Goal: Transaction & Acquisition: Purchase product/service

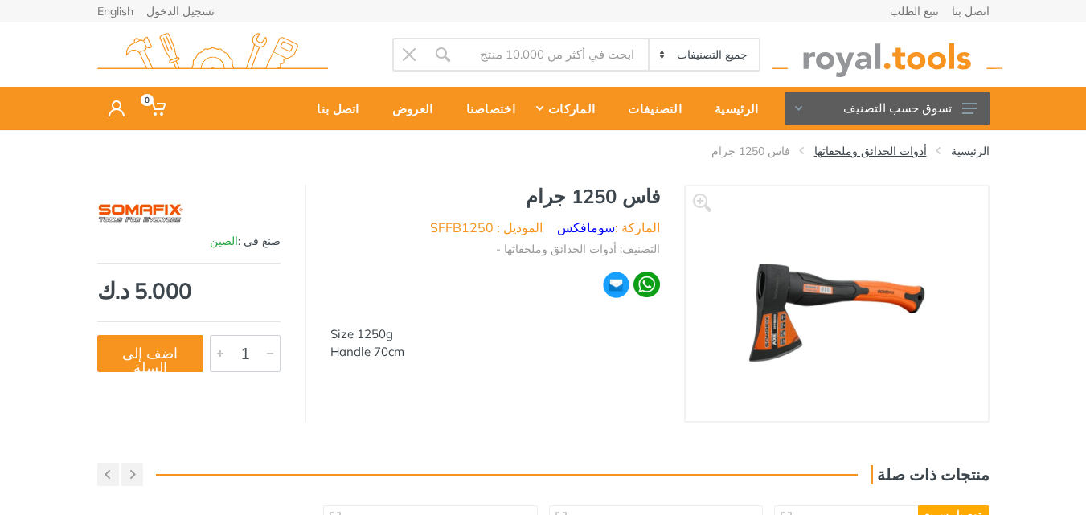
click at [887, 153] on link "أدوات الحدائق وملحقاتها" at bounding box center [870, 151] width 113 height 16
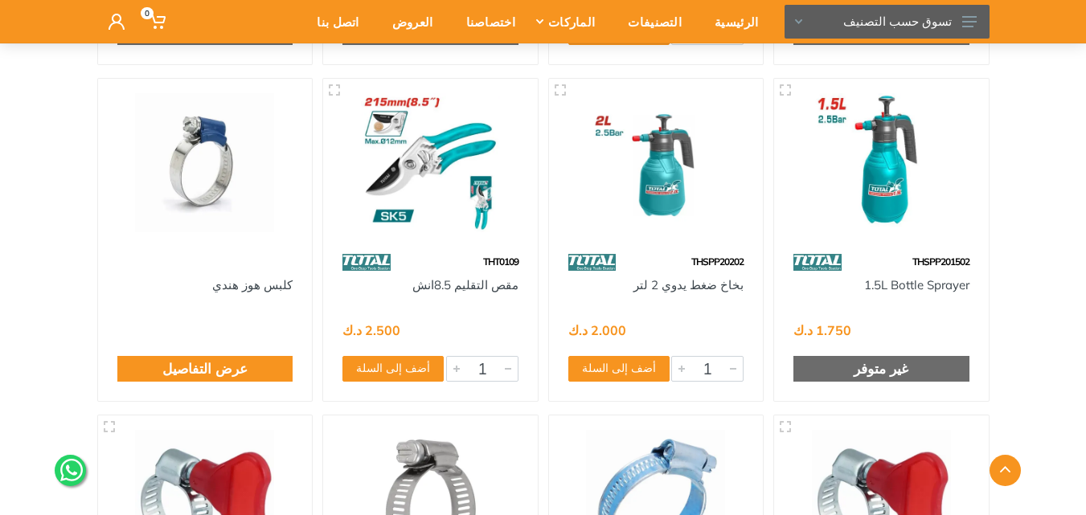
scroll to position [7006, 0]
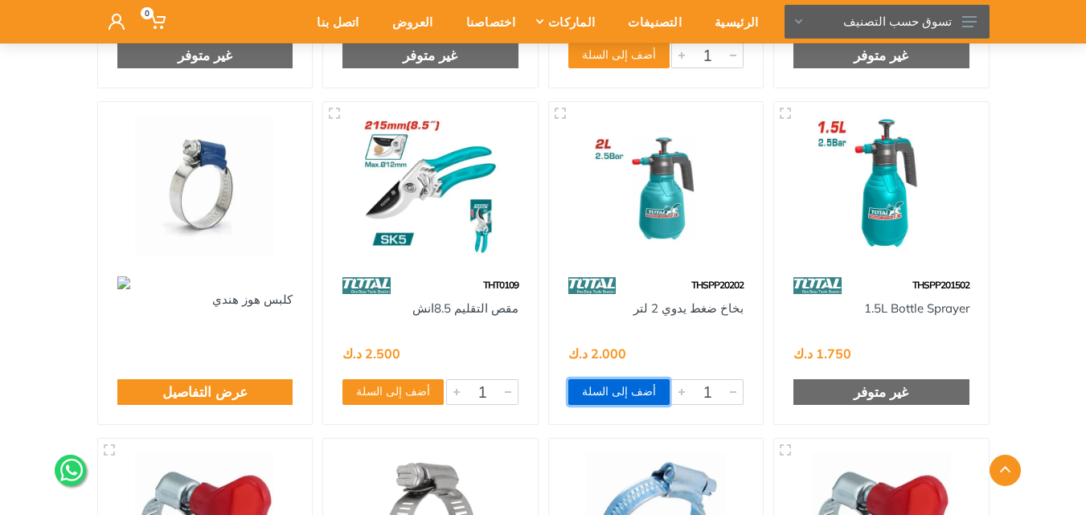
click at [600, 394] on button "أضف إلى السلة" at bounding box center [618, 392] width 101 height 26
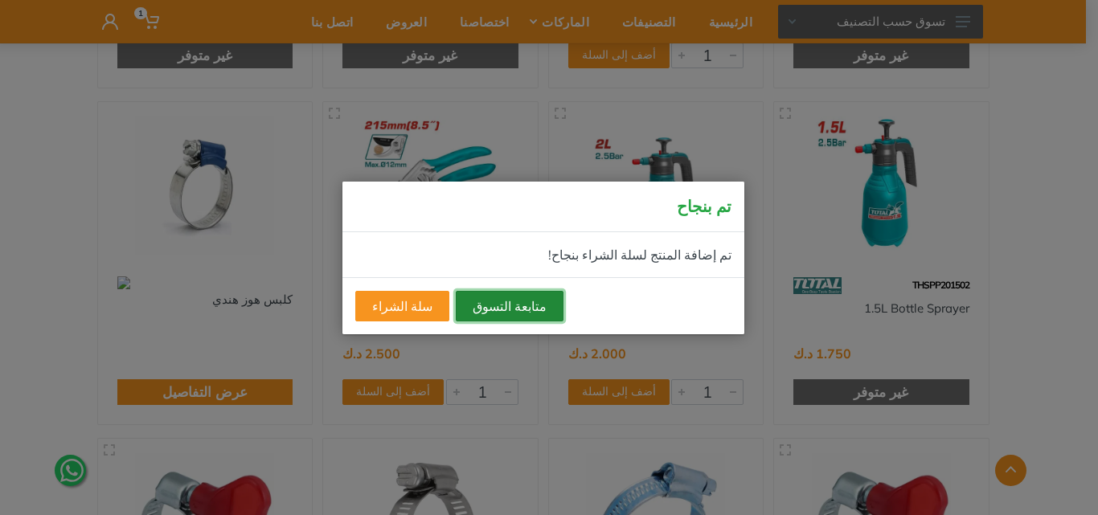
click at [476, 306] on button "متابعة التسوق" at bounding box center [510, 306] width 108 height 31
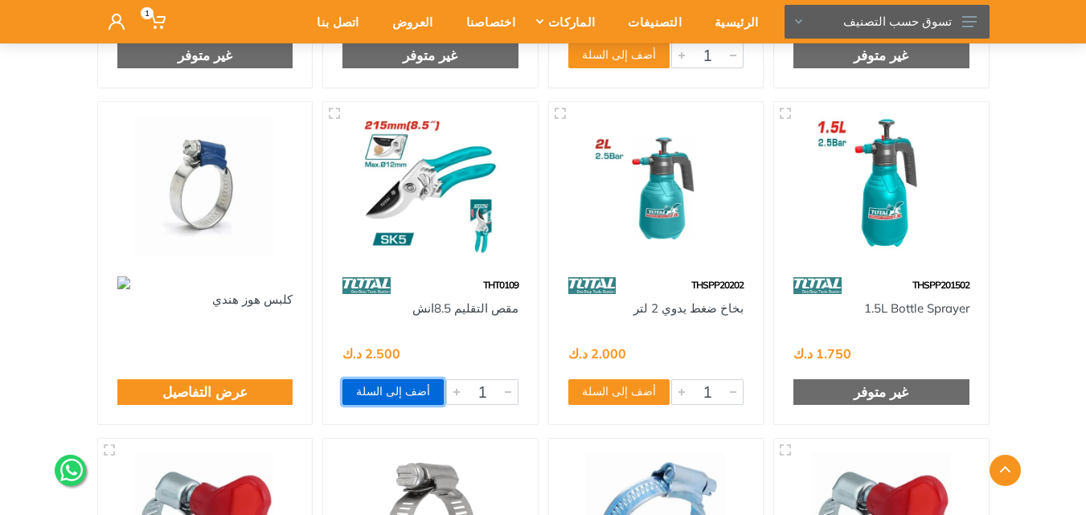
click at [378, 387] on button "أضف إلى السلة" at bounding box center [393, 392] width 101 height 26
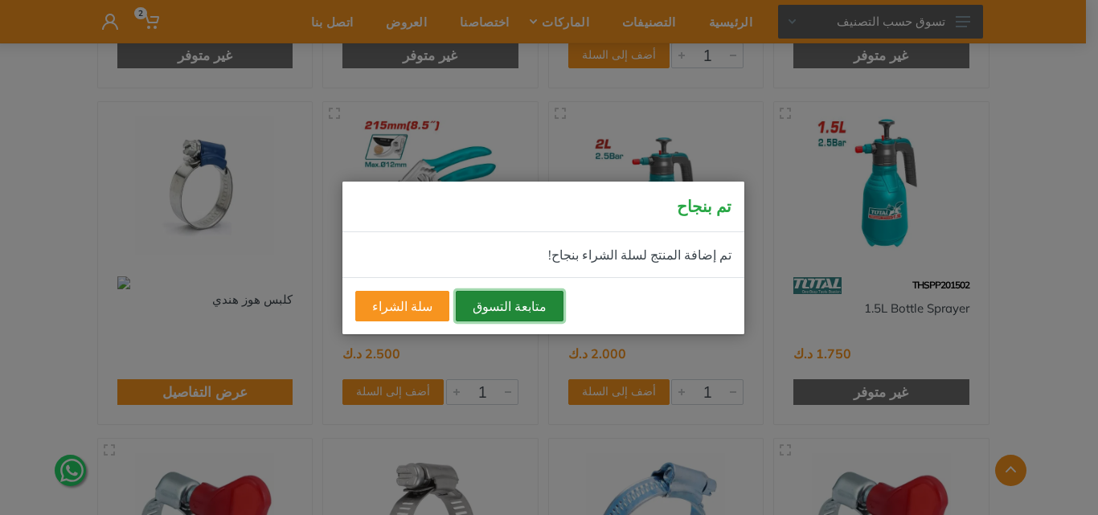
click at [481, 306] on button "متابعة التسوق" at bounding box center [510, 306] width 108 height 31
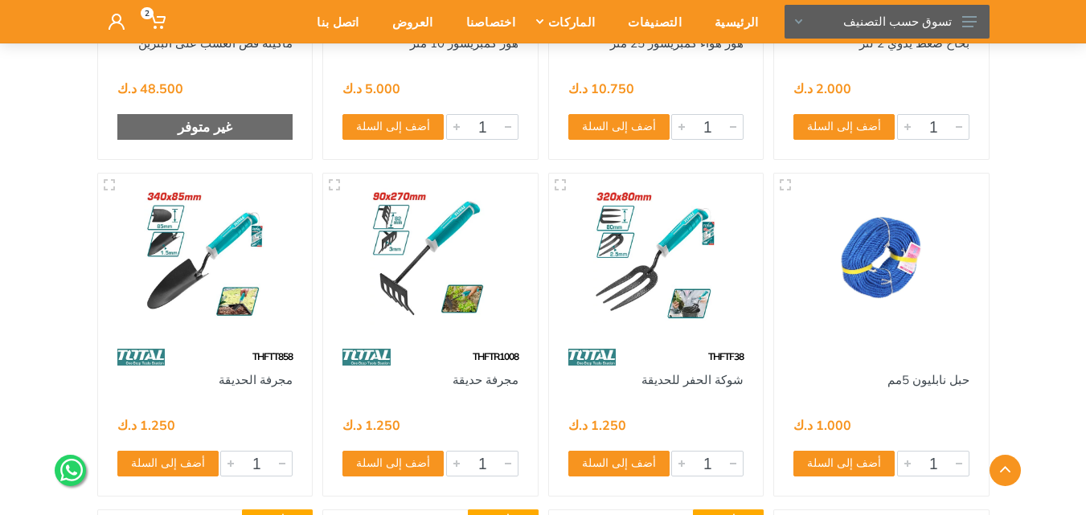
scroll to position [4916, 0]
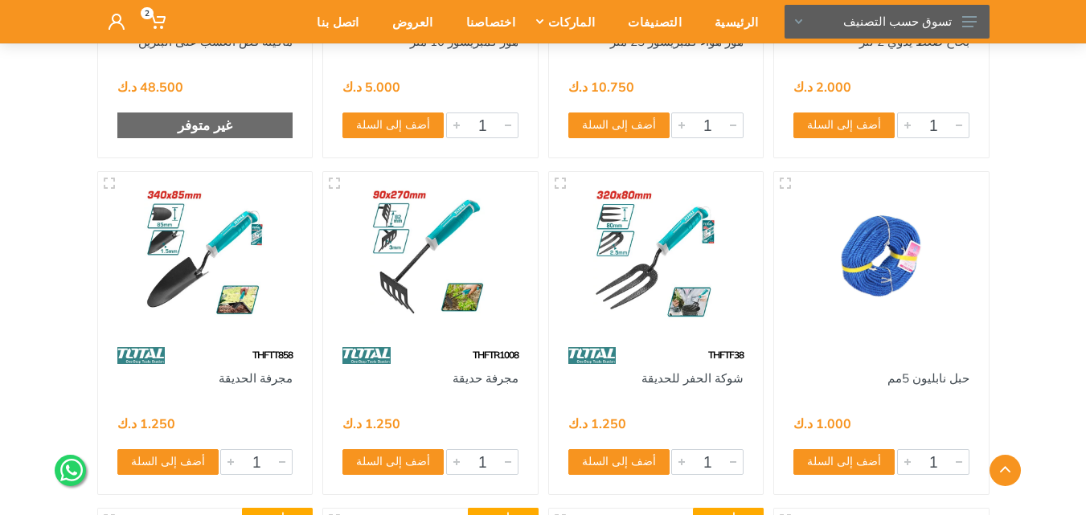
click at [400, 465] on div at bounding box center [543, 470] width 917 height 31
click at [378, 461] on div at bounding box center [543, 470] width 917 height 31
click at [385, 449] on button "أضف إلى السلة" at bounding box center [393, 462] width 101 height 26
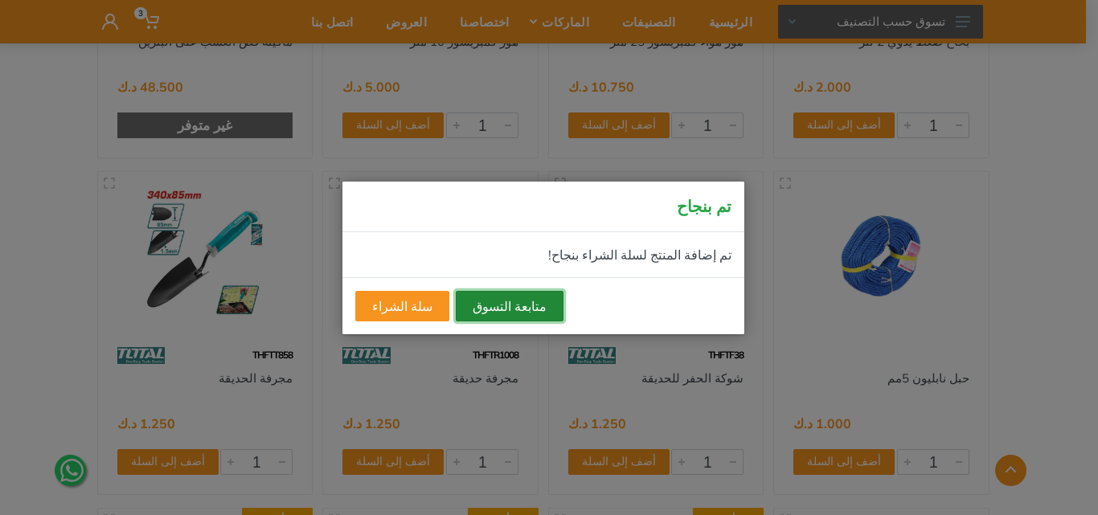
click at [476, 309] on button "متابعة التسوق" at bounding box center [510, 306] width 108 height 31
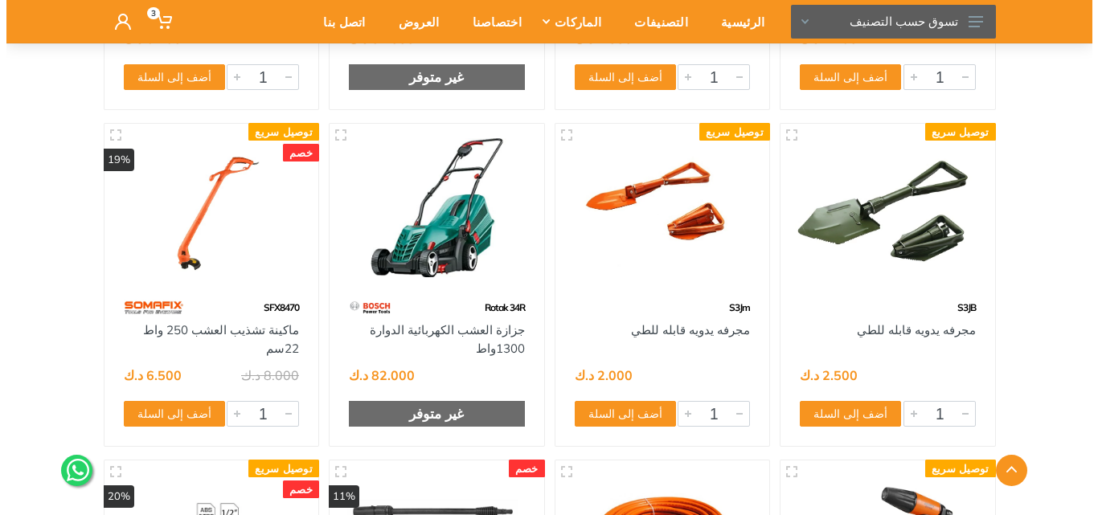
scroll to position [3308, 0]
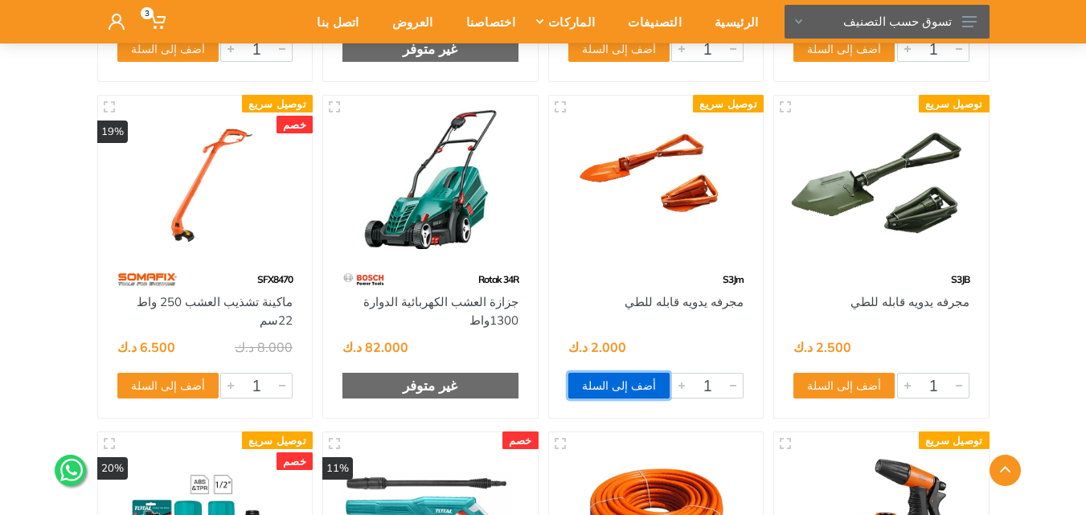
click at [618, 384] on button "أضف إلى السلة" at bounding box center [618, 386] width 101 height 26
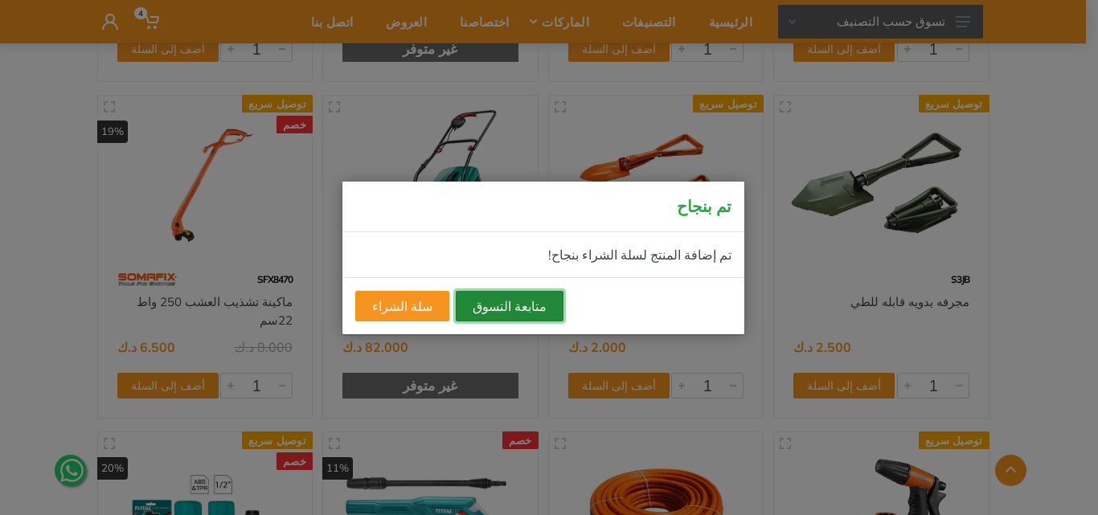
click at [512, 307] on button "متابعة التسوق" at bounding box center [510, 306] width 108 height 31
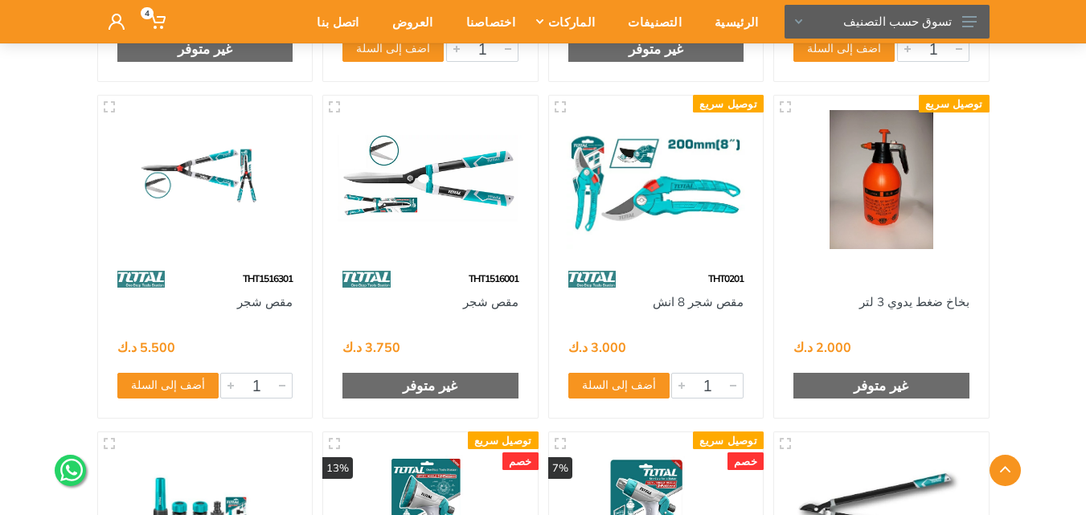
scroll to position [2262, 0]
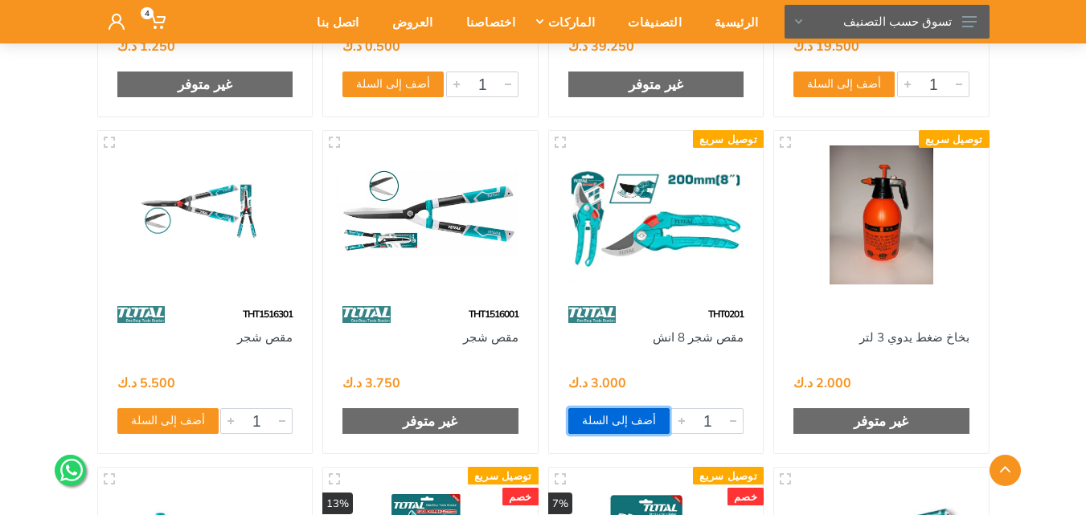
click at [617, 420] on button "أضف إلى السلة" at bounding box center [618, 421] width 101 height 26
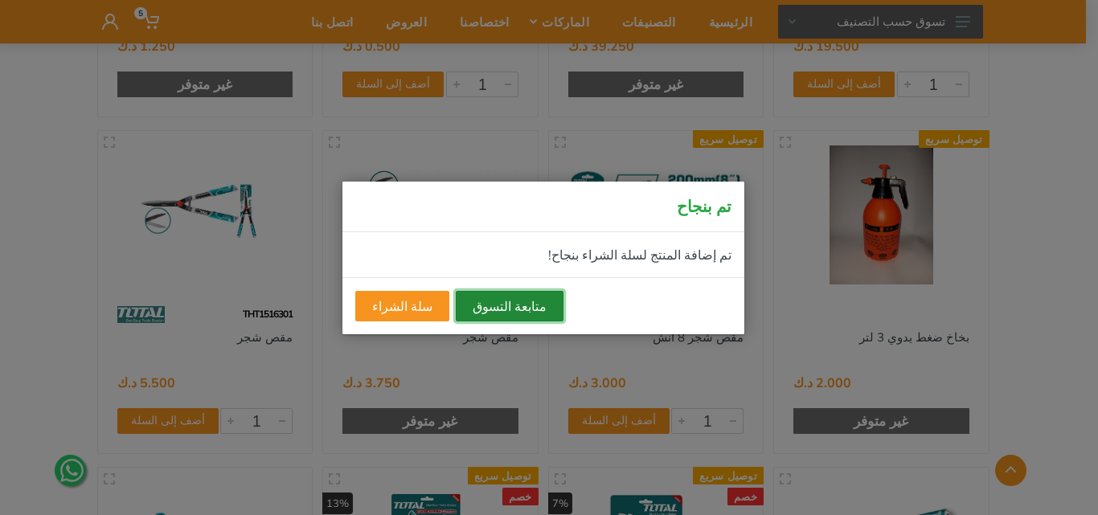
click at [501, 308] on button "متابعة التسوق" at bounding box center [510, 306] width 108 height 31
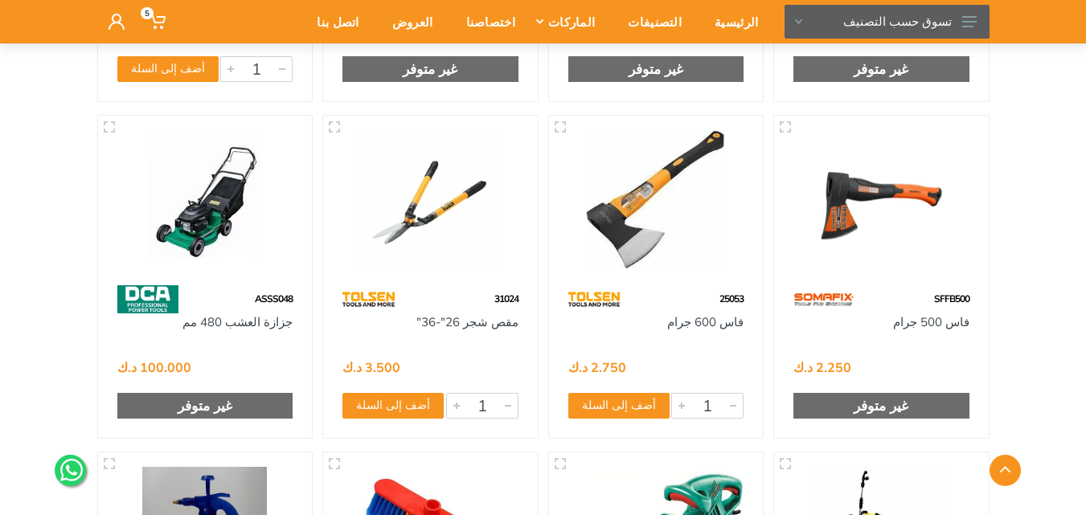
scroll to position [1619, 0]
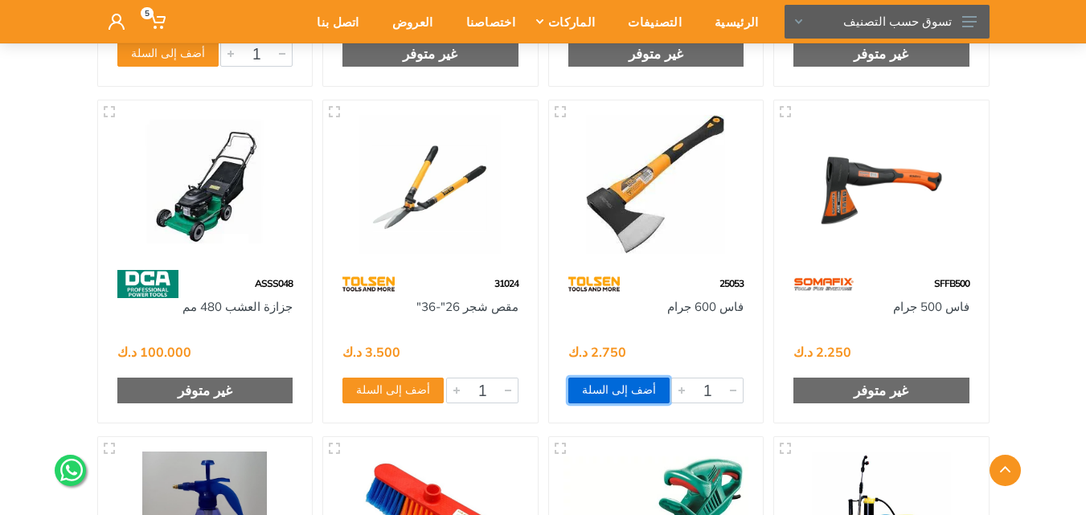
click at [609, 389] on button "أضف إلى السلة" at bounding box center [618, 391] width 101 height 26
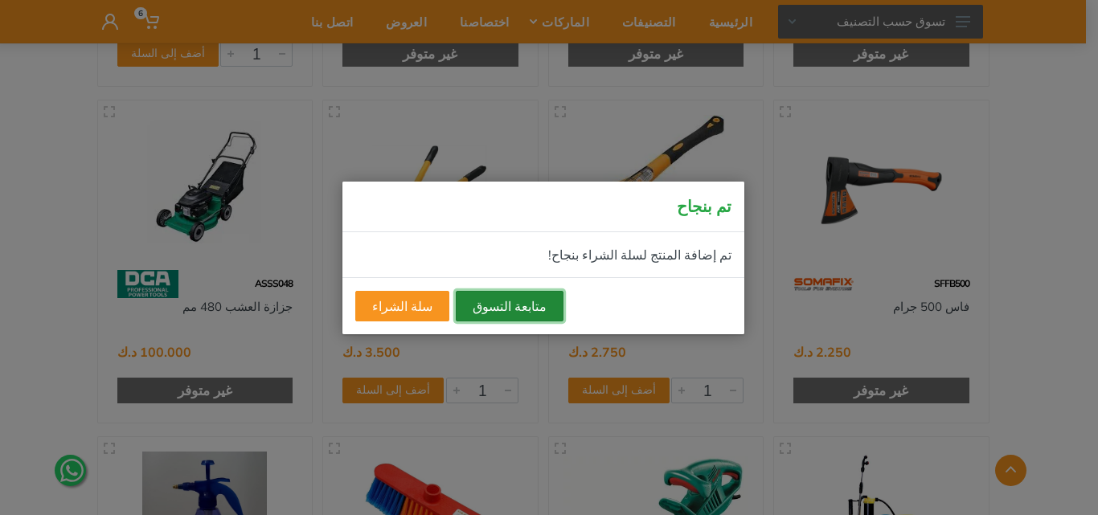
click at [501, 297] on button "متابعة التسوق" at bounding box center [510, 306] width 108 height 31
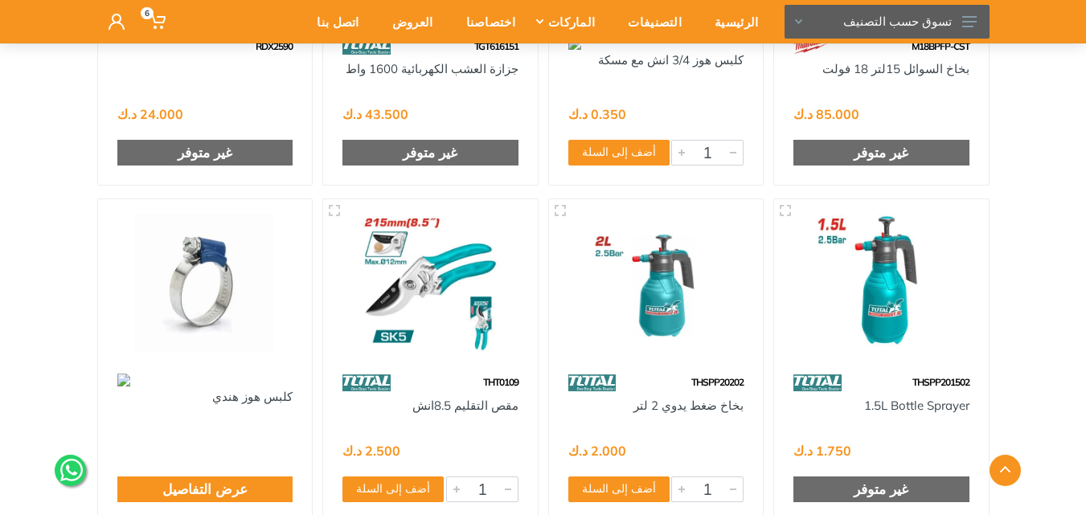
scroll to position [6926, 0]
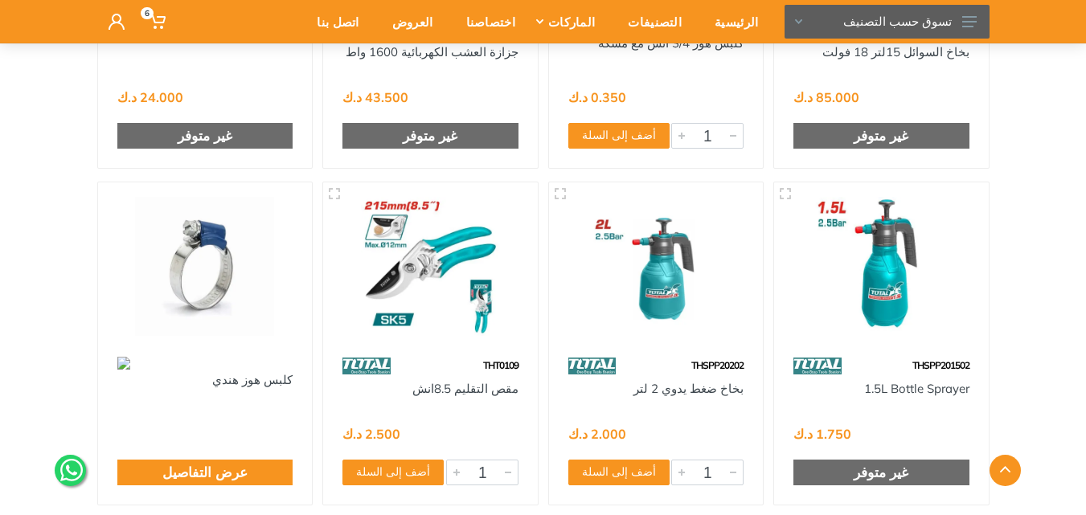
click at [593, 476] on div at bounding box center [543, 470] width 917 height 31
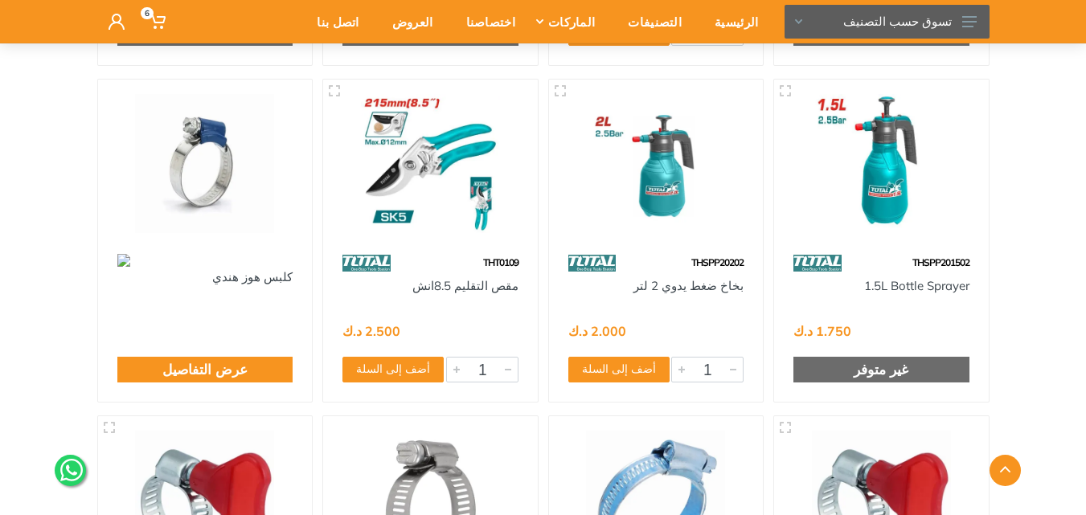
scroll to position [7167, 0]
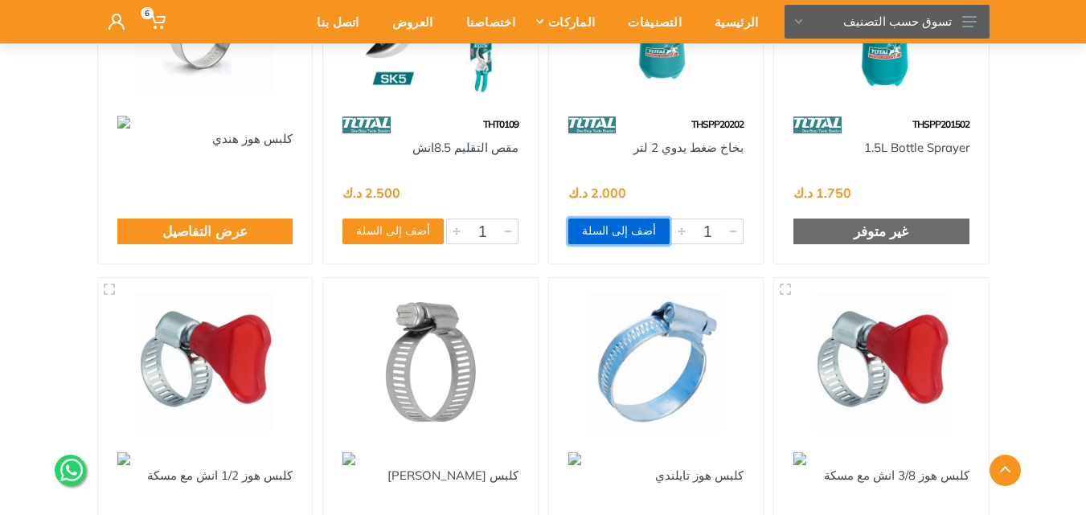
click at [603, 226] on button "أضف إلى السلة" at bounding box center [618, 232] width 101 height 26
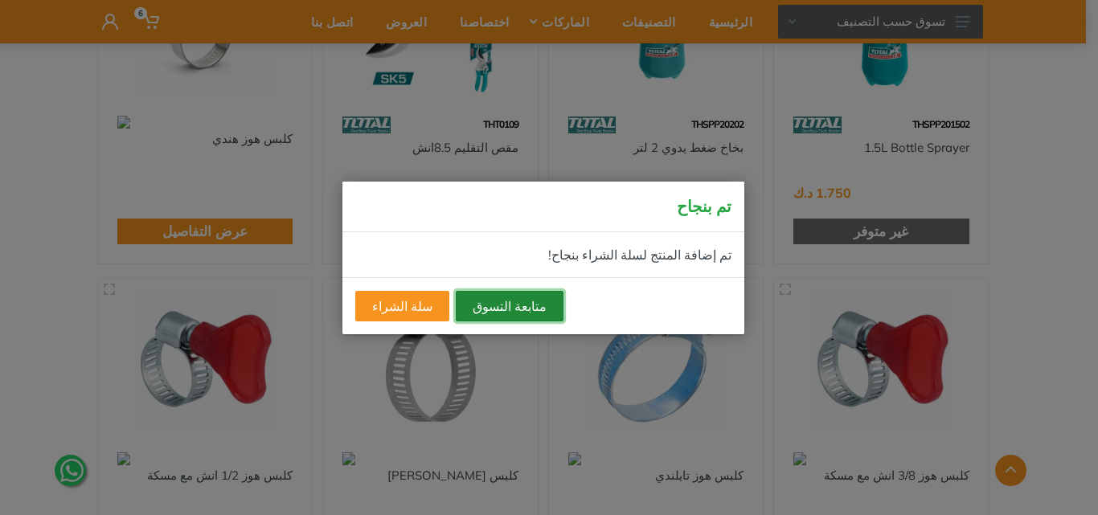
click at [503, 305] on button "متابعة التسوق" at bounding box center [510, 306] width 108 height 31
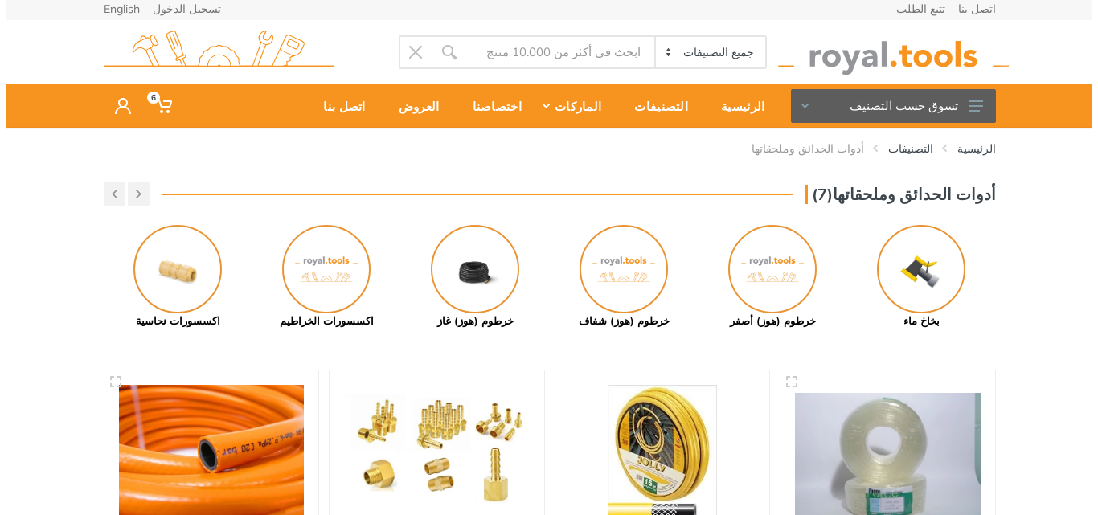
scroll to position [0, 0]
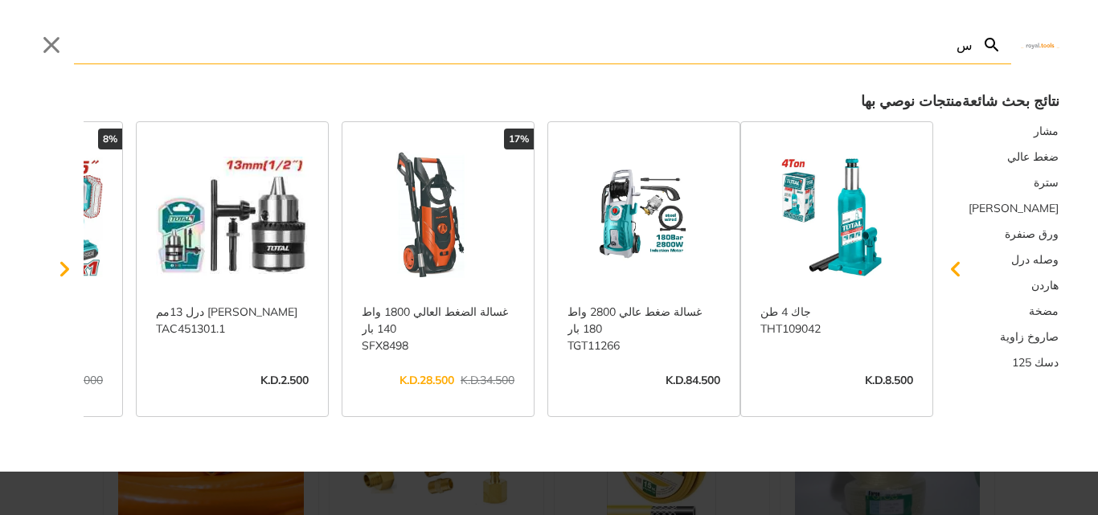
type input "س"
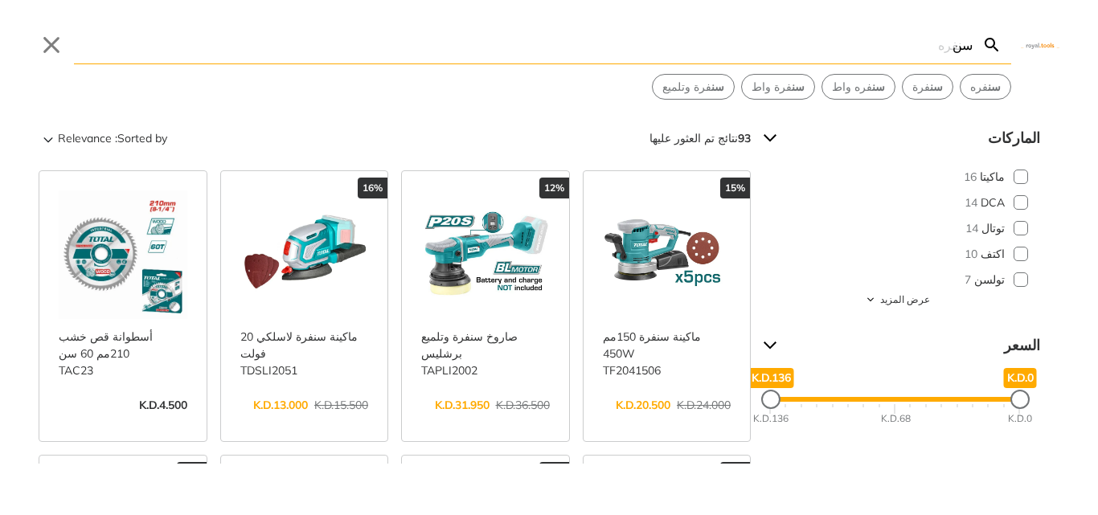
type input "س"
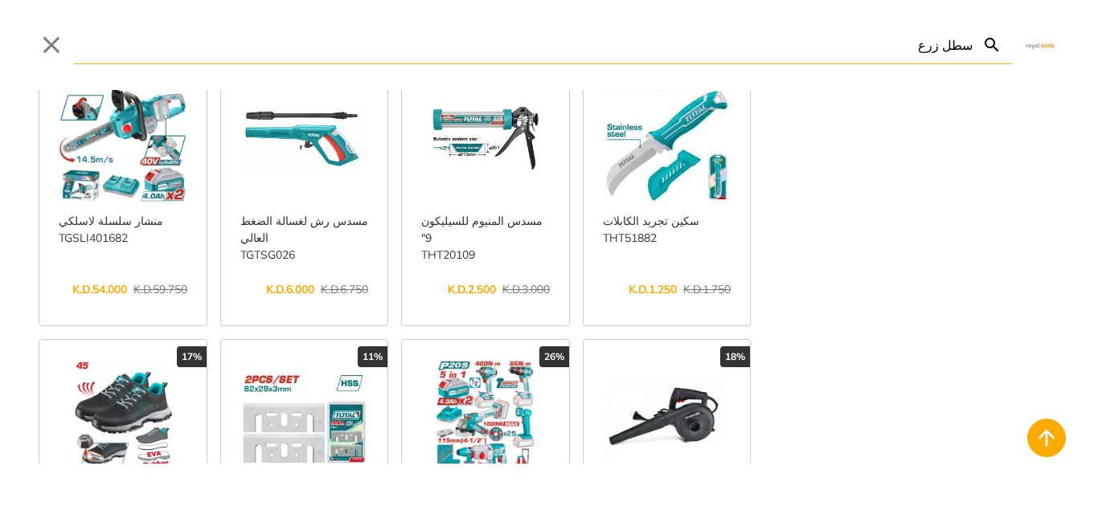
scroll to position [724, 0]
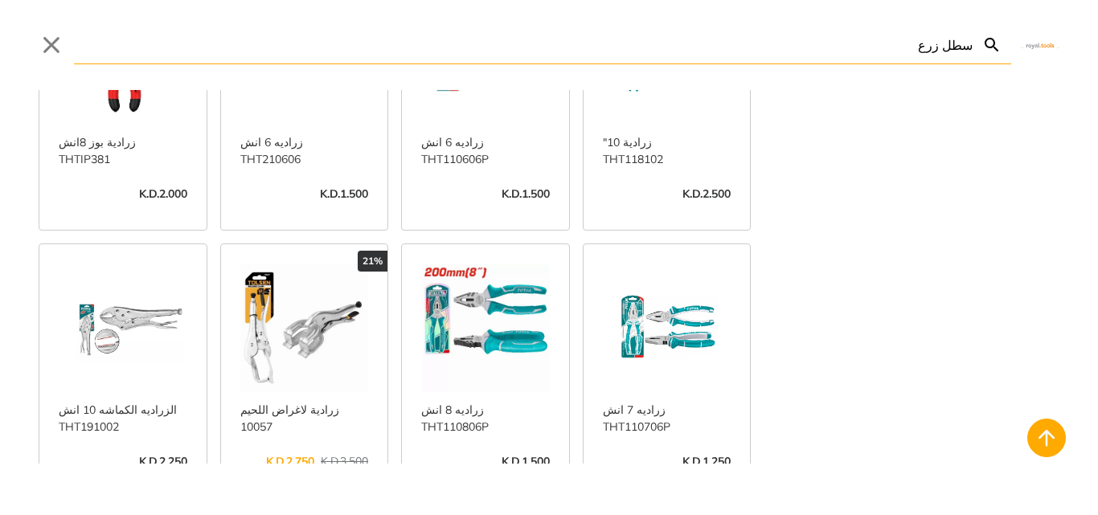
scroll to position [3296, 0]
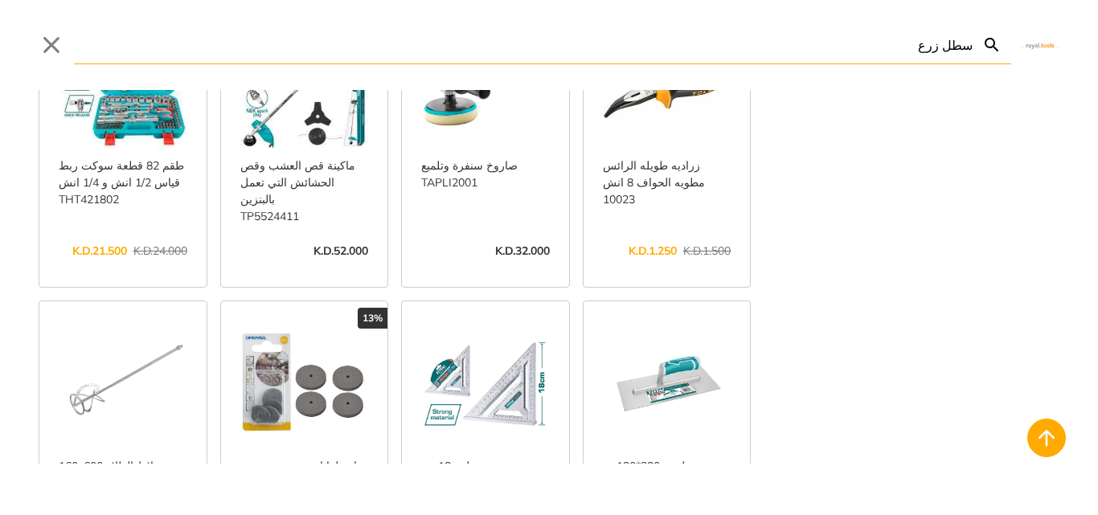
scroll to position [4663, 0]
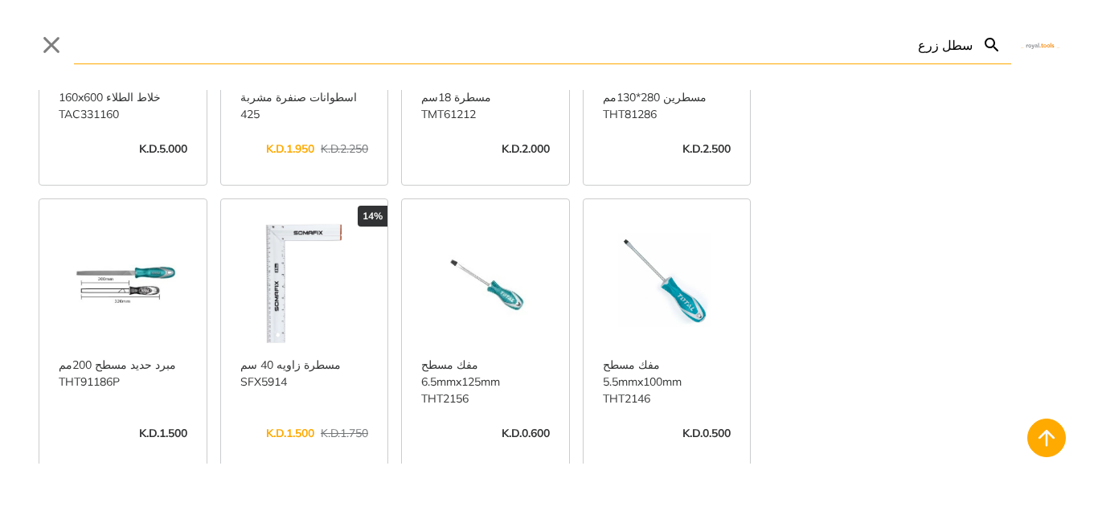
scroll to position [5226, 0]
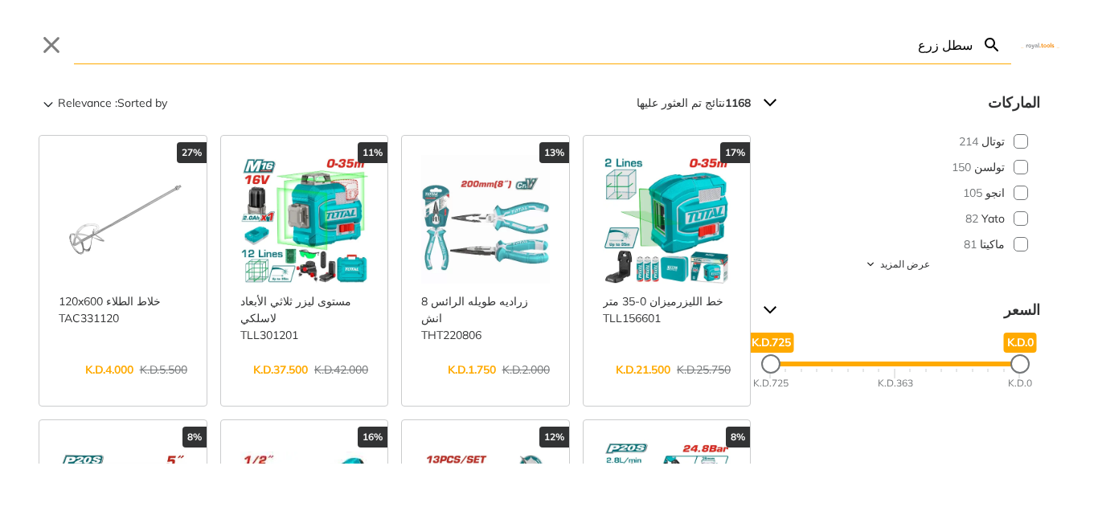
click at [925, 47] on input "سطل زرع" at bounding box center [523, 45] width 899 height 38
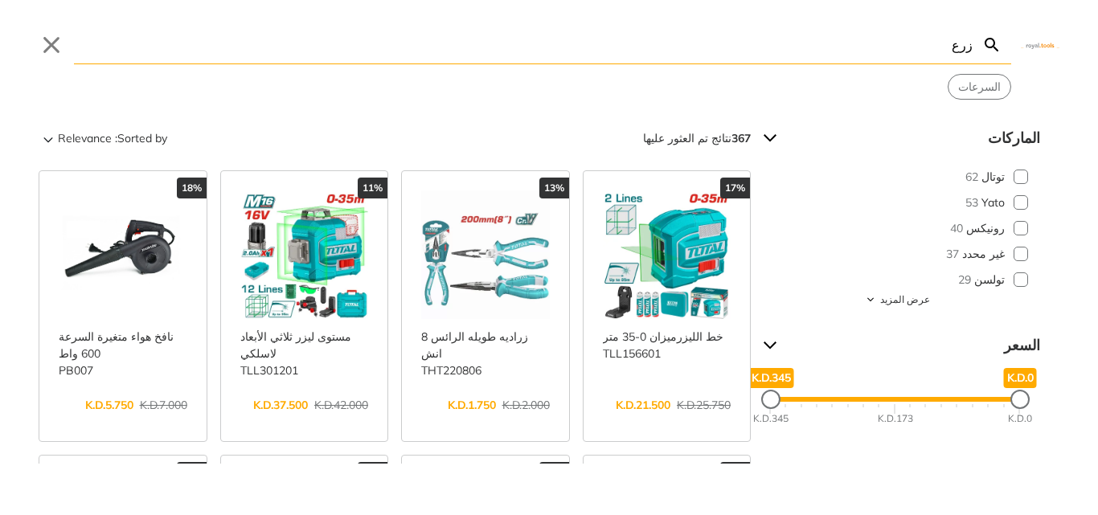
type input "زرع"
click at [927, 35] on input "زرع" at bounding box center [523, 45] width 899 height 38
click at [44, 44] on button "Close" at bounding box center [52, 45] width 26 height 26
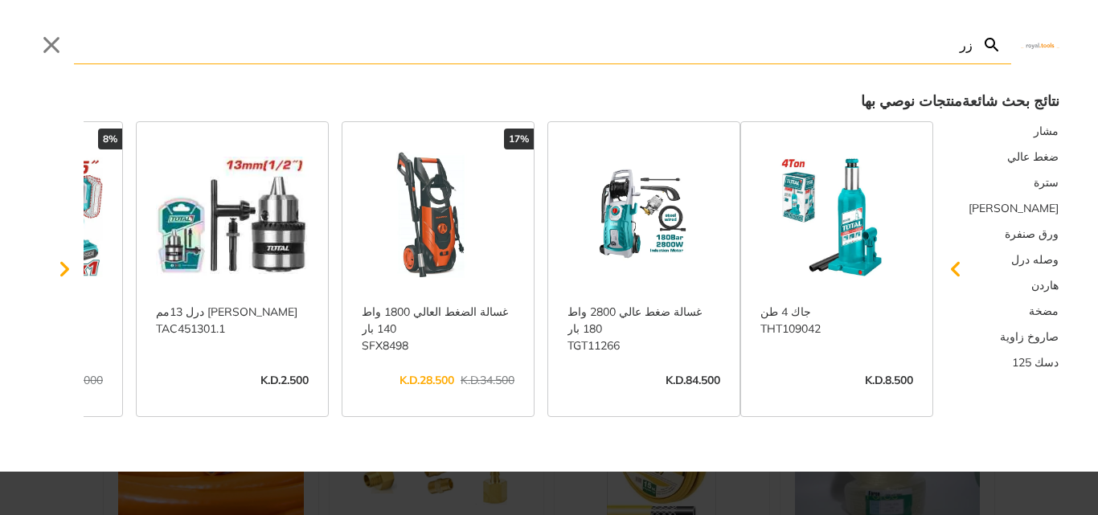
type input "زر"
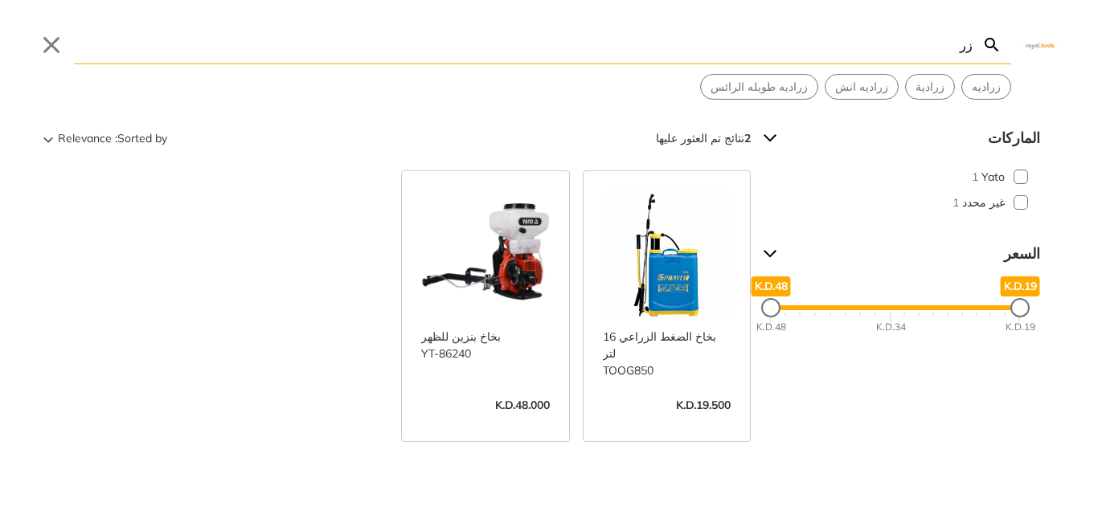
type input "ز"
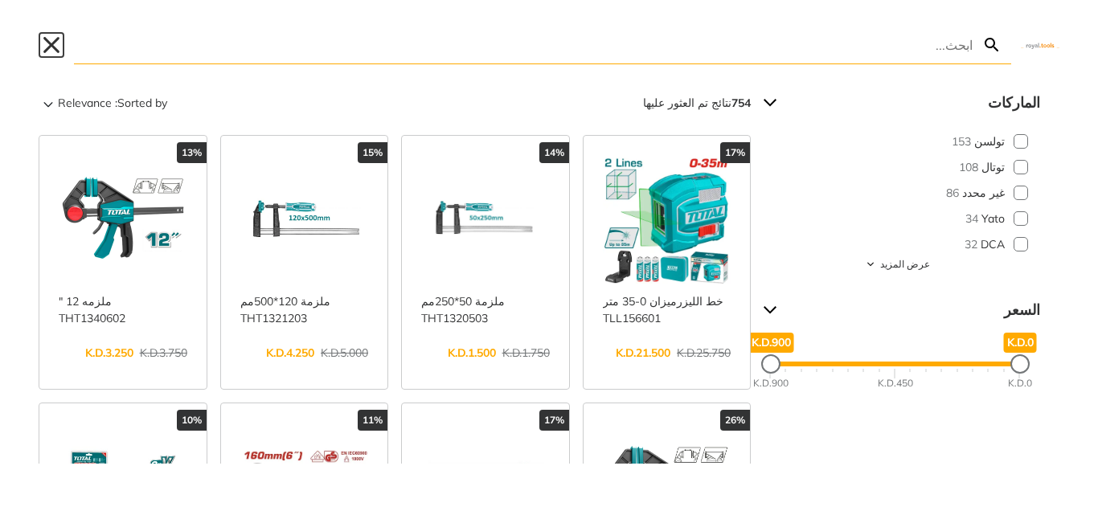
click at [52, 45] on button "Close" at bounding box center [52, 45] width 26 height 26
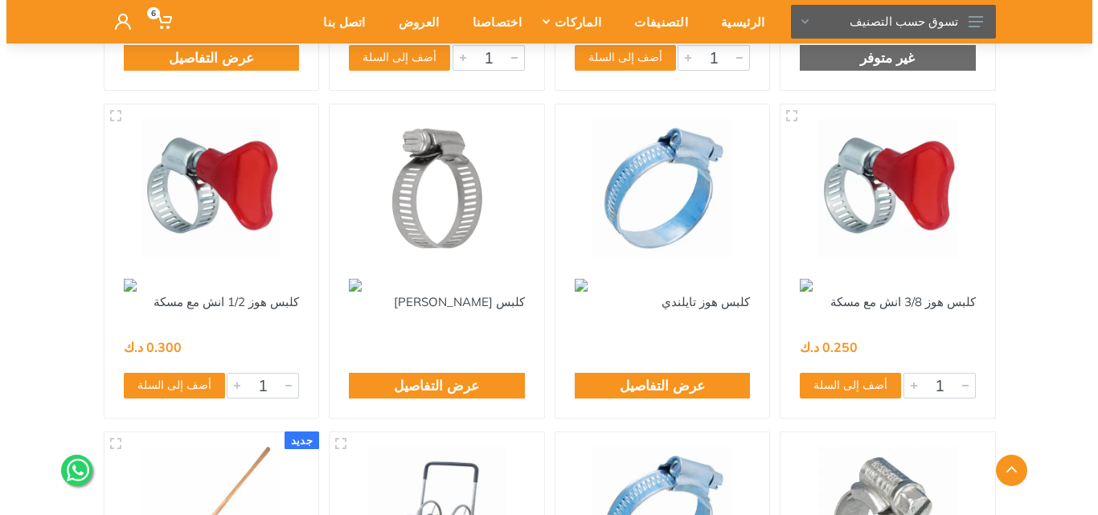
scroll to position [7316, 0]
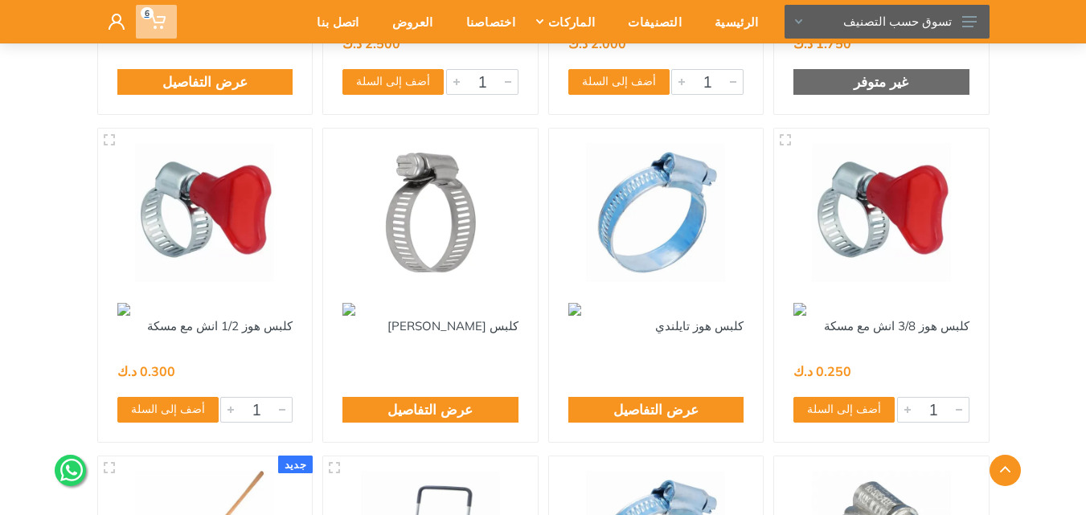
click at [156, 19] on icon at bounding box center [158, 22] width 16 height 16
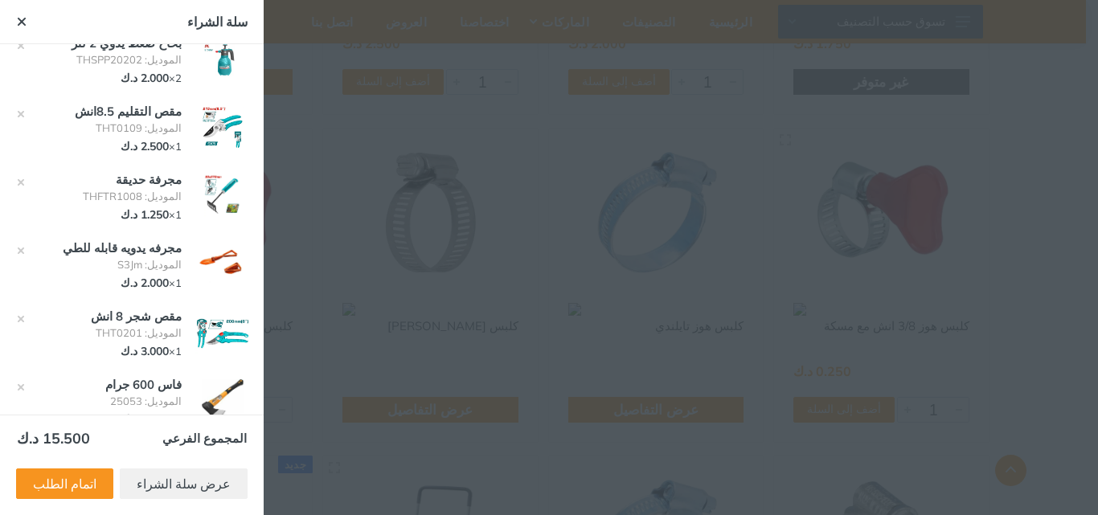
scroll to position [52, 0]
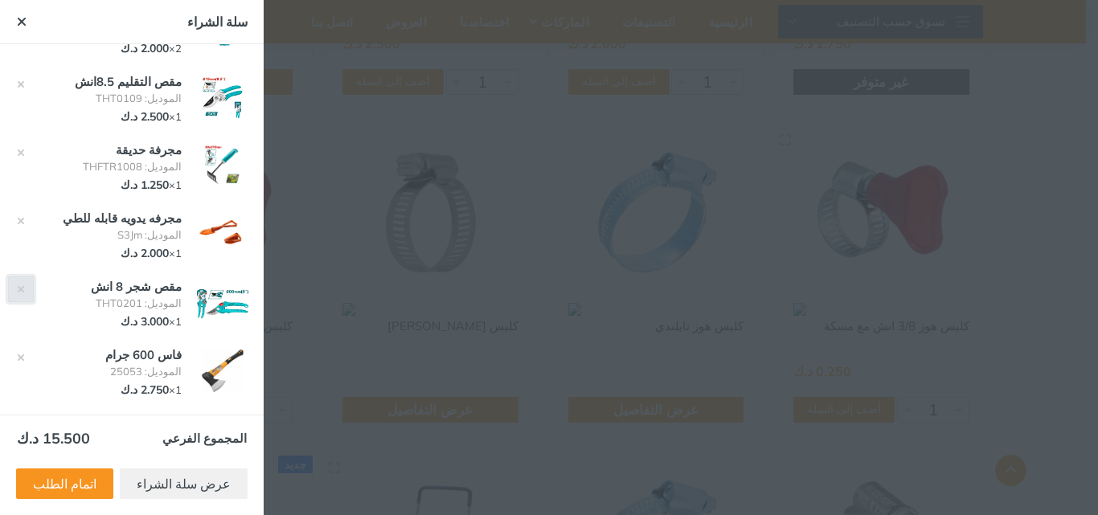
click at [25, 287] on icon "button" at bounding box center [21, 289] width 8 height 8
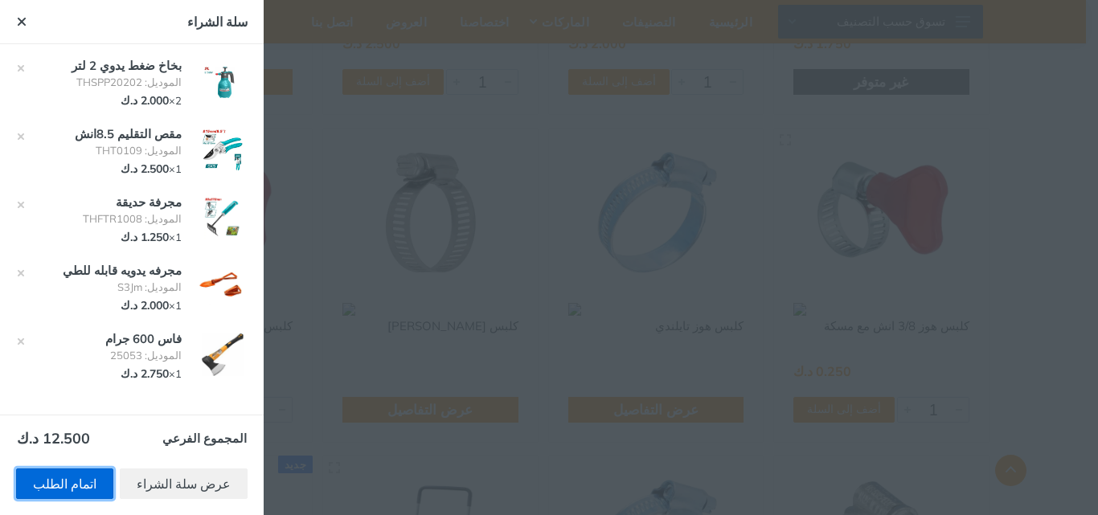
click at [59, 484] on link "اتمام الطلب" at bounding box center [64, 484] width 97 height 31
